Goal: Task Accomplishment & Management: Use online tool/utility

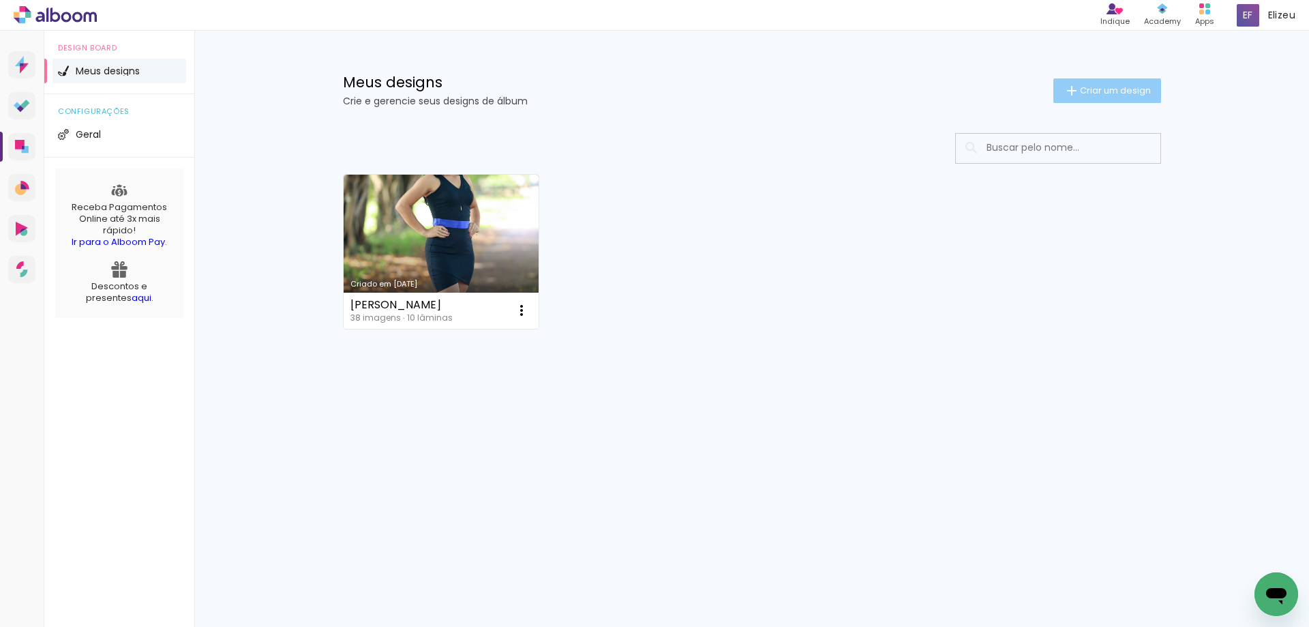
click at [1095, 94] on span "Criar um design" at bounding box center [1115, 90] width 71 height 9
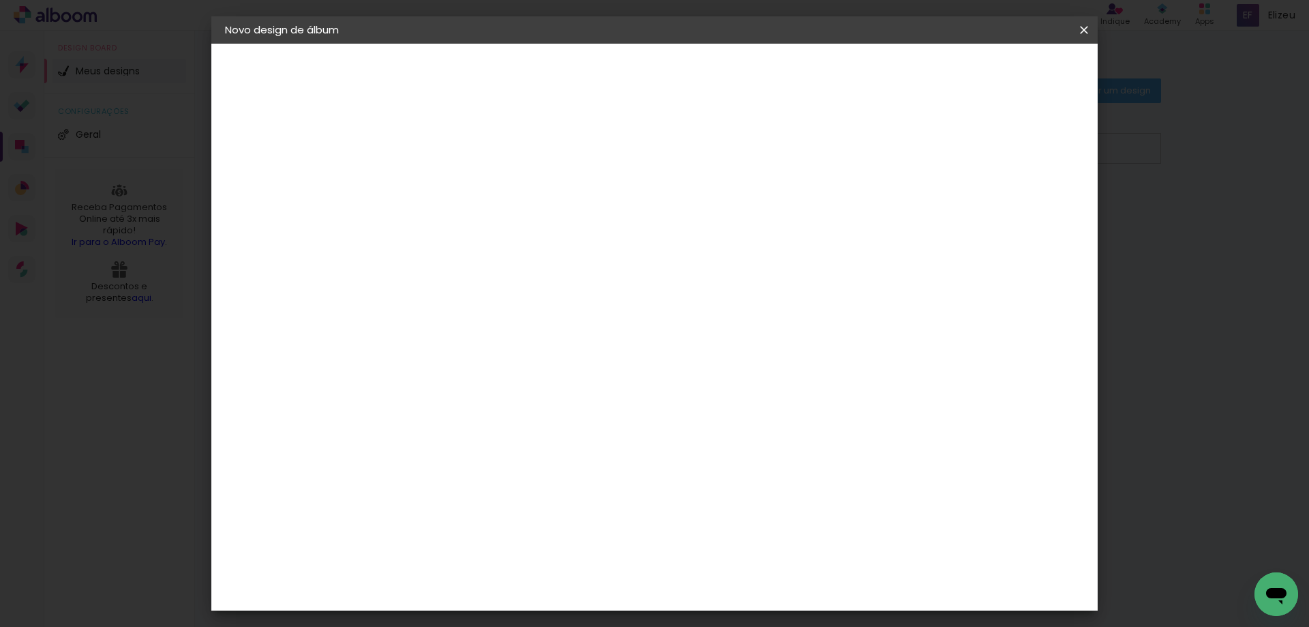
click at [448, 192] on input at bounding box center [448, 182] width 0 height 21
click at [448, 183] on input at bounding box center [448, 182] width 0 height 21
type input "[PERSON_NAME]"
type paper-input "[PERSON_NAME]"
click at [0, 0] on slot "Avançar" at bounding box center [0, 0] width 0 height 0
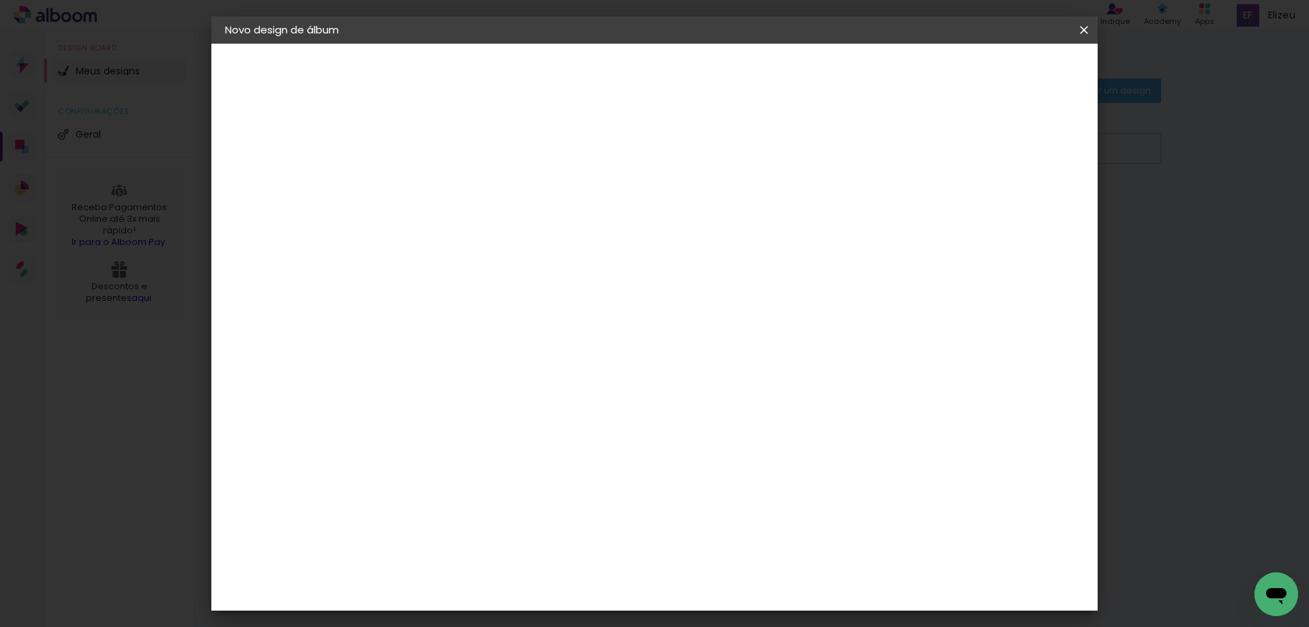
click at [0, 0] on slot "Tamanho Livre" at bounding box center [0, 0] width 0 height 0
click at [0, 0] on slot "Avançar" at bounding box center [0, 0] width 0 height 0
click at [600, 210] on span "30" at bounding box center [596, 213] width 22 height 20
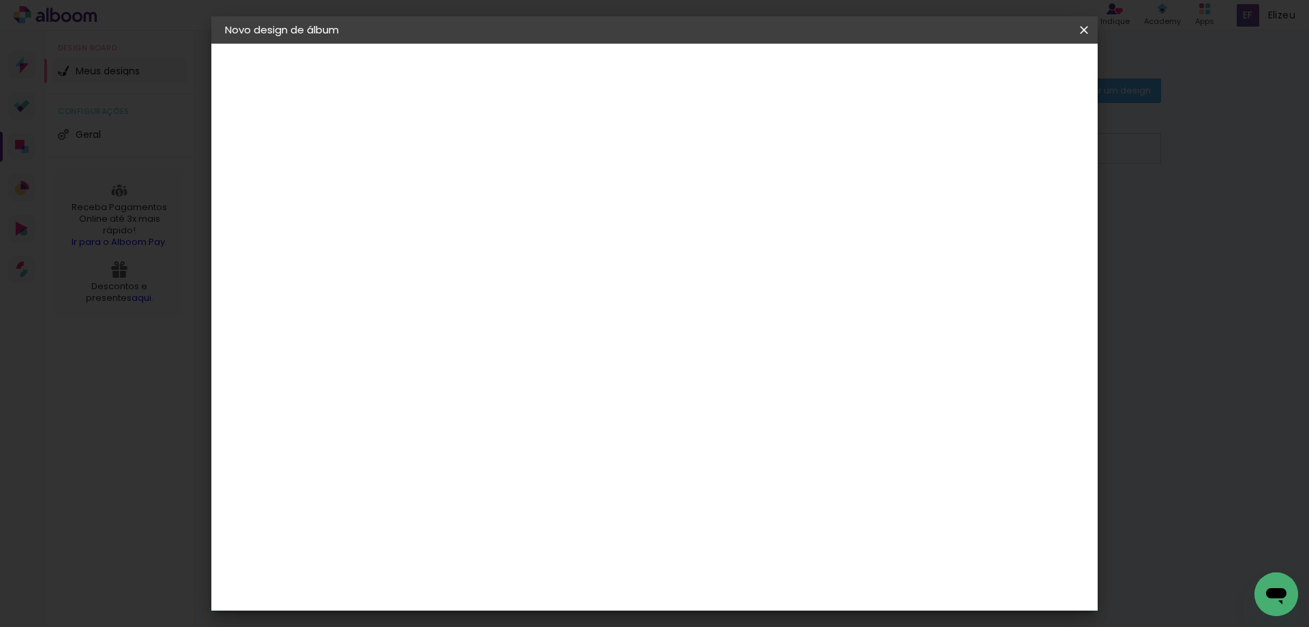
click at [600, 210] on span "30" at bounding box center [596, 213] width 22 height 20
click at [423, 384] on div "cm" at bounding box center [431, 387] width 16 height 20
click at [411, 388] on input "30" at bounding box center [404, 387] width 35 height 20
type input "25"
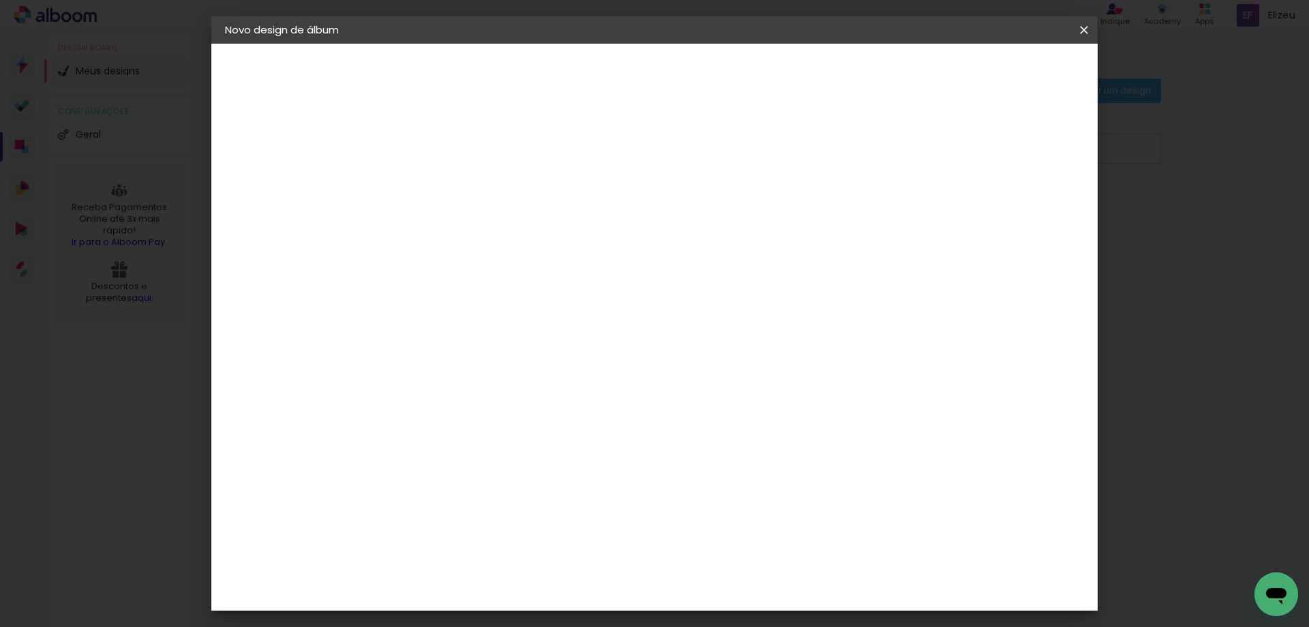
type paper-input "25"
click at [741, 528] on input "60" at bounding box center [729, 524] width 35 height 20
type input "50"
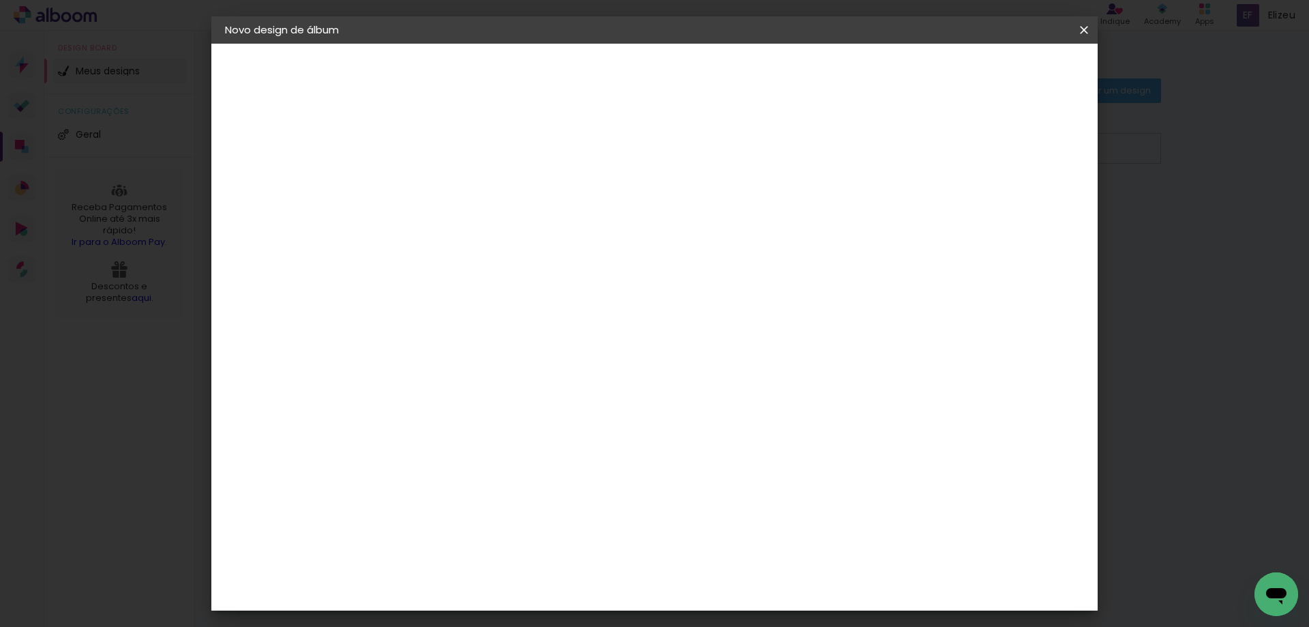
type paper-input "50"
click at [999, 72] on span "Iniciar design" at bounding box center [968, 72] width 62 height 10
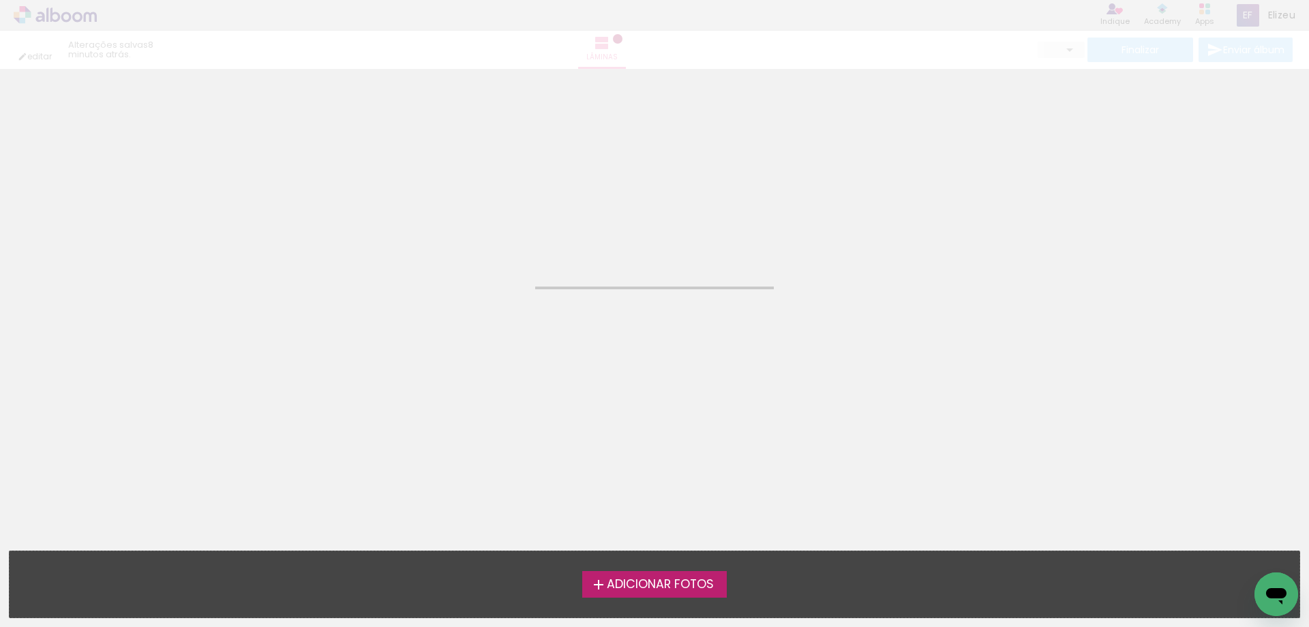
click at [635, 585] on span "Adicionar Fotos" at bounding box center [660, 584] width 107 height 12
click at [0, 0] on input "file" at bounding box center [0, 0] width 0 height 0
